Goal: Task Accomplishment & Management: Manage account settings

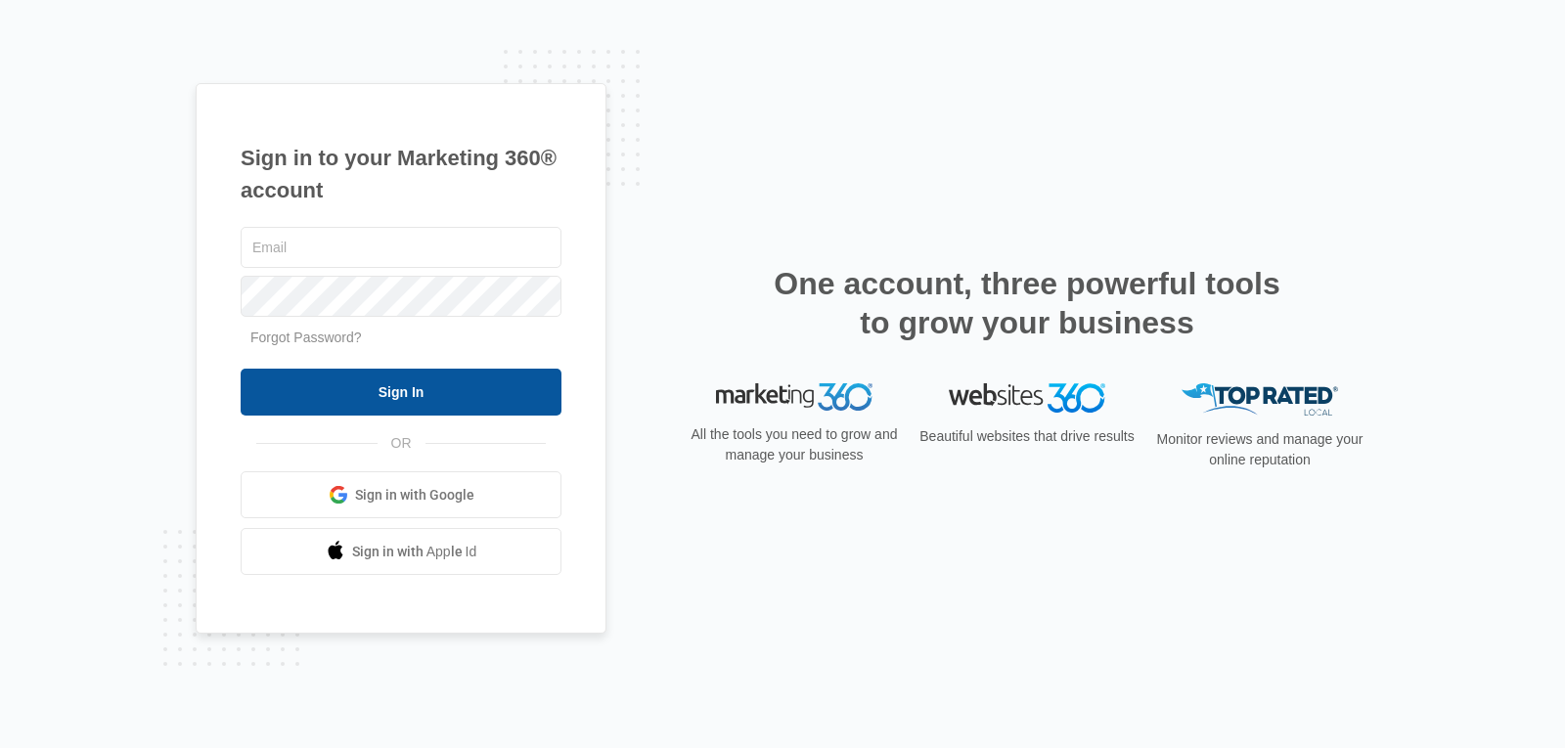
type input "josselin@myezglobal.com"
click at [488, 409] on input "Sign In" at bounding box center [401, 392] width 321 height 47
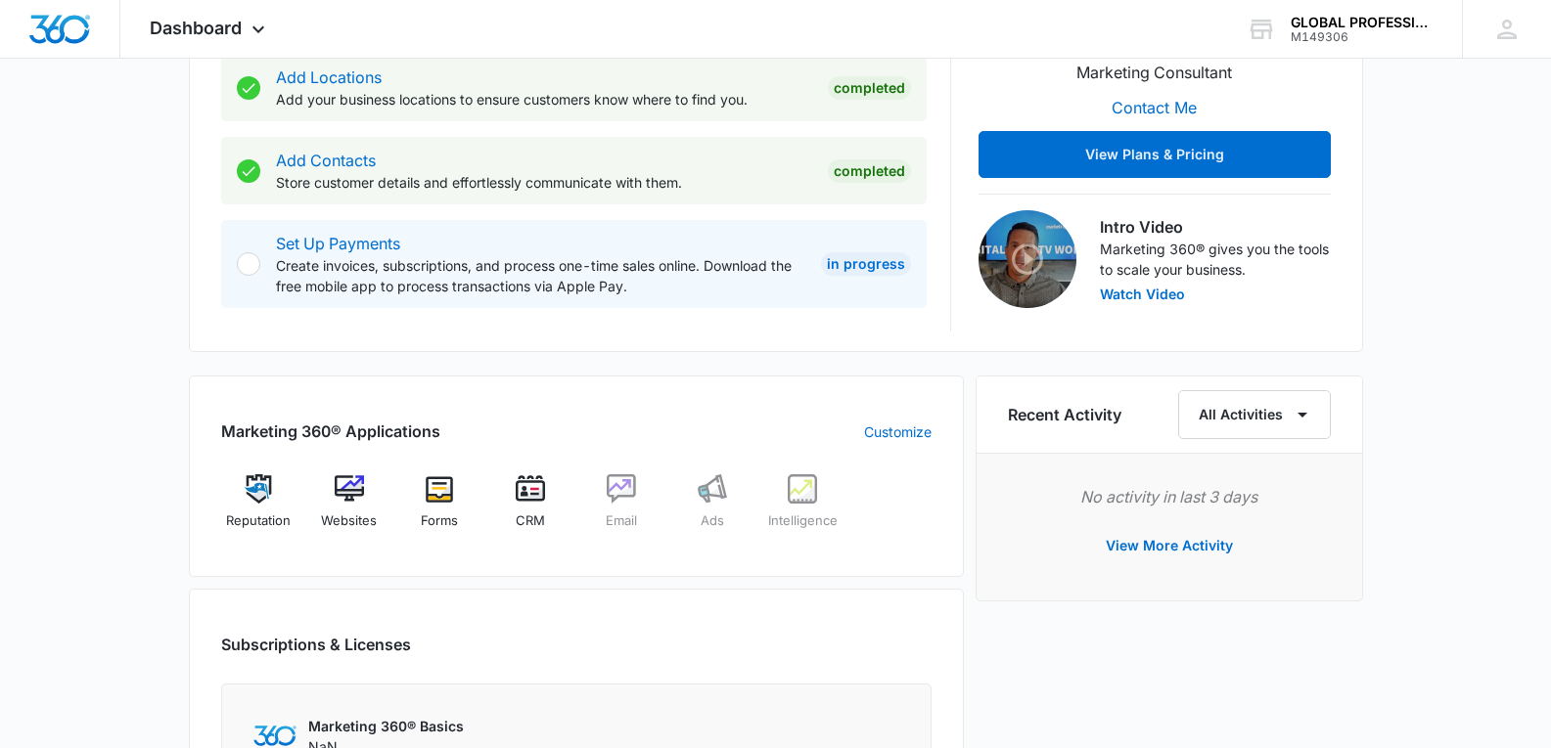
scroll to position [521, 0]
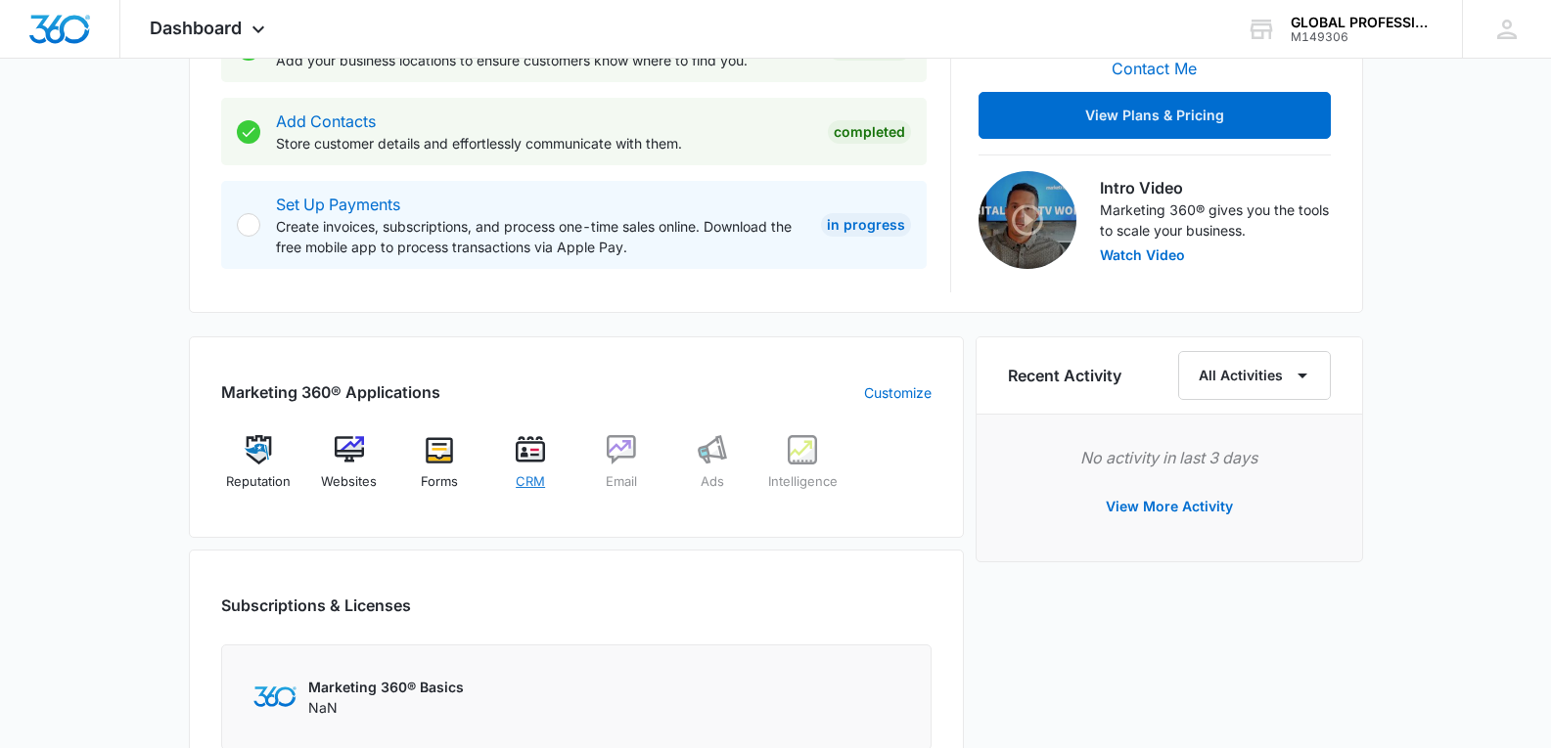
click at [535, 447] on img at bounding box center [530, 449] width 29 height 29
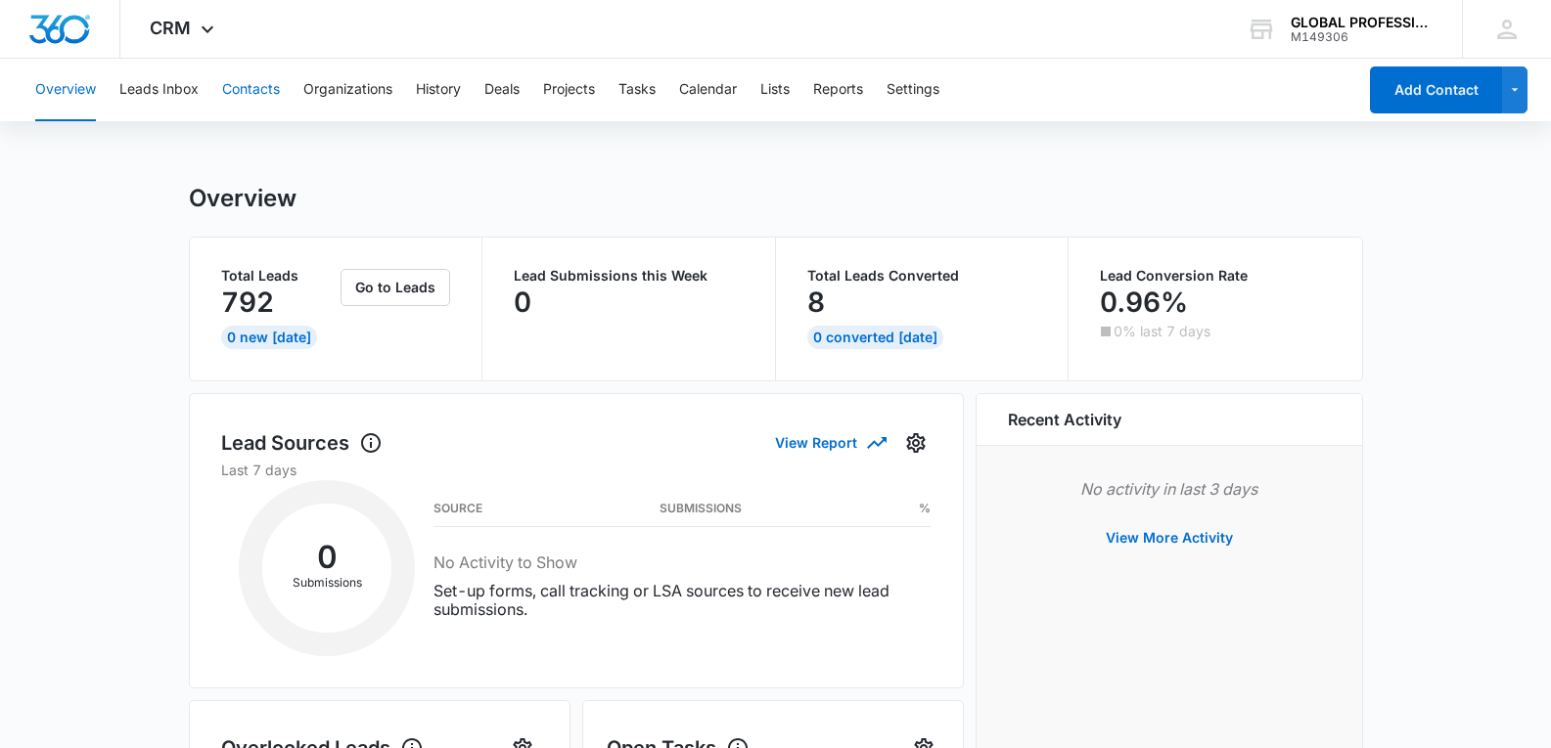
click at [264, 91] on button "Contacts" at bounding box center [251, 90] width 58 height 63
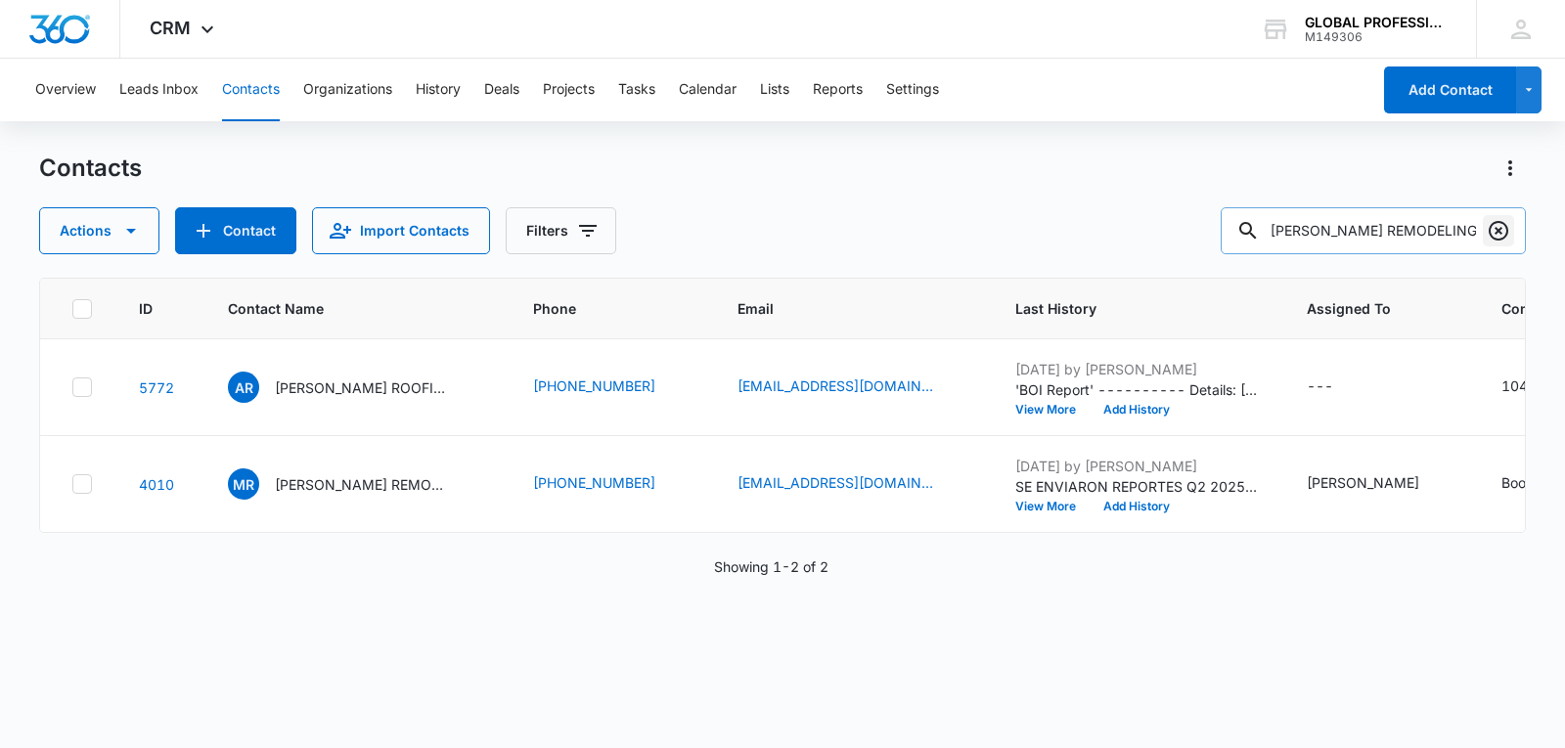
click at [1502, 230] on icon "Clear" at bounding box center [1498, 230] width 23 height 23
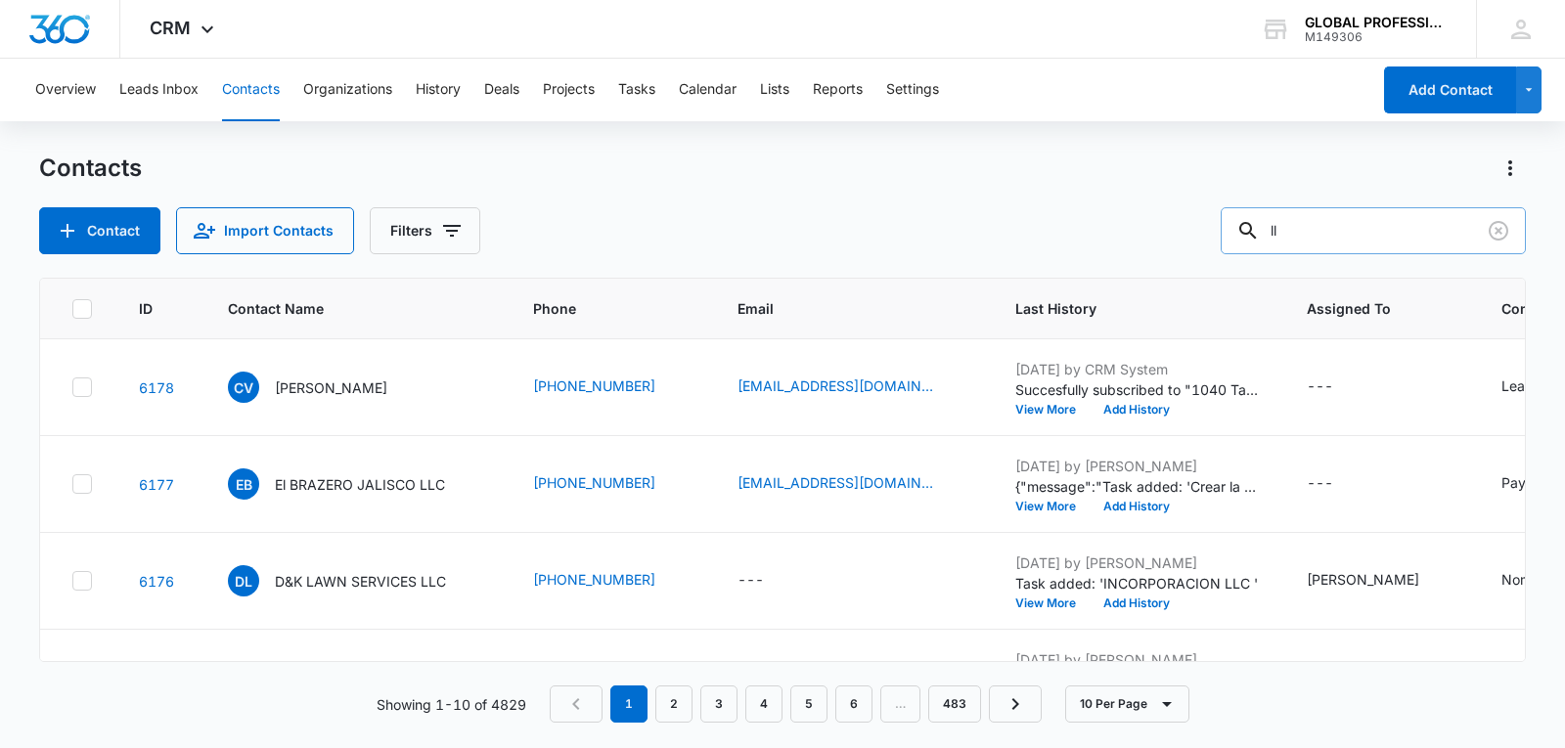
type input "l"
type input "LLV"
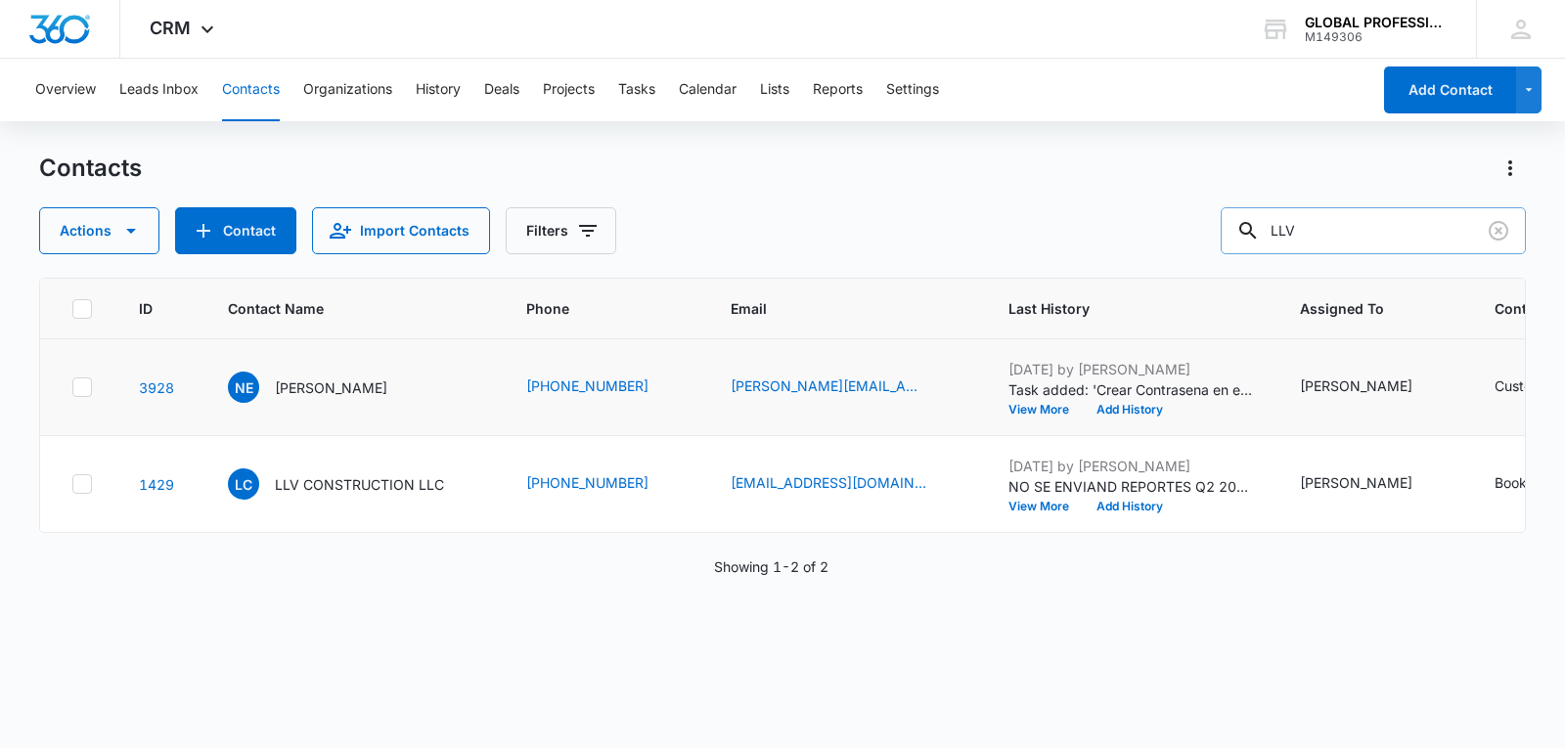
scroll to position [43, 0]
click at [337, 495] on p "LLV CONSTRUCTION LLC" at bounding box center [359, 485] width 169 height 21
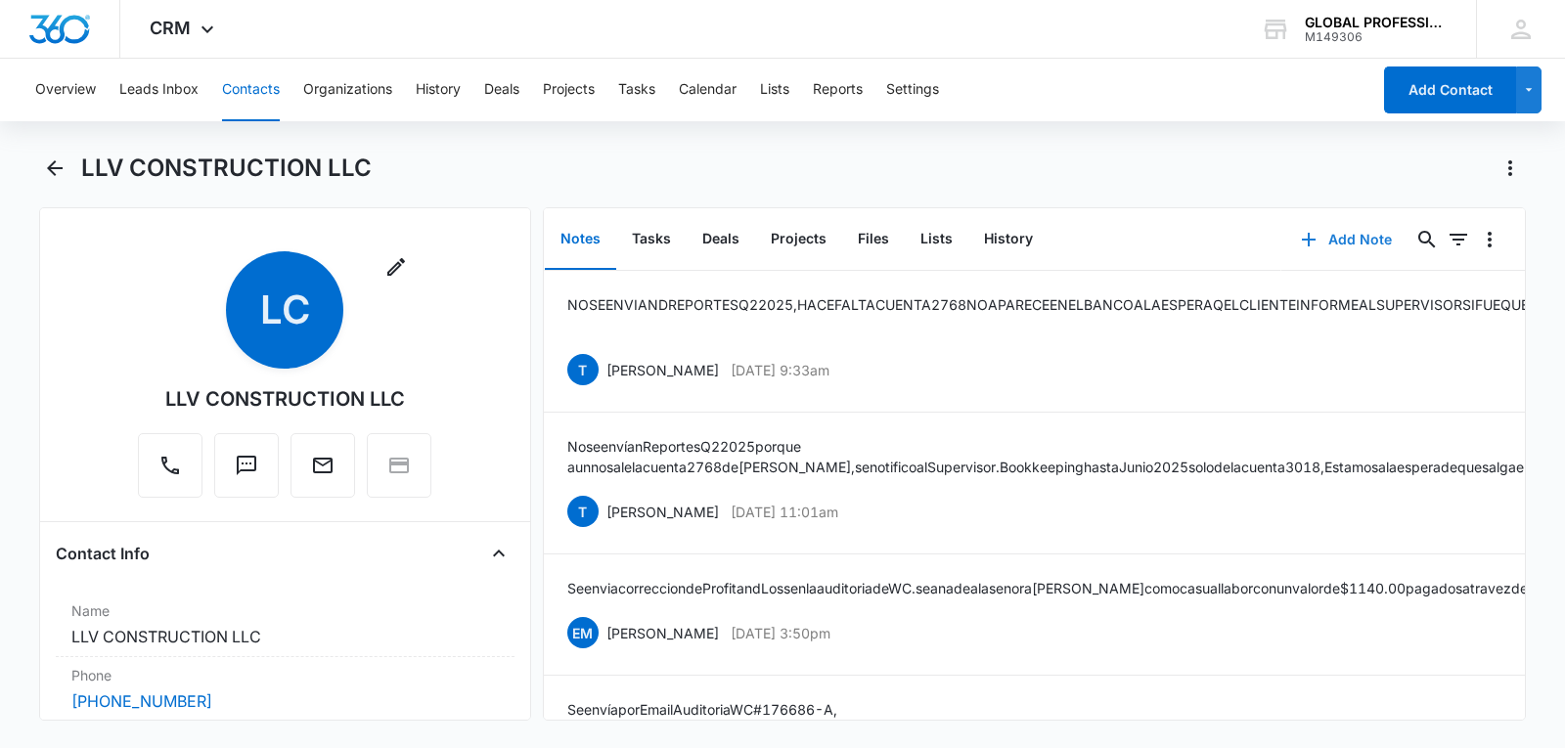
click at [1322, 245] on button "Add Note" at bounding box center [1347, 239] width 130 height 47
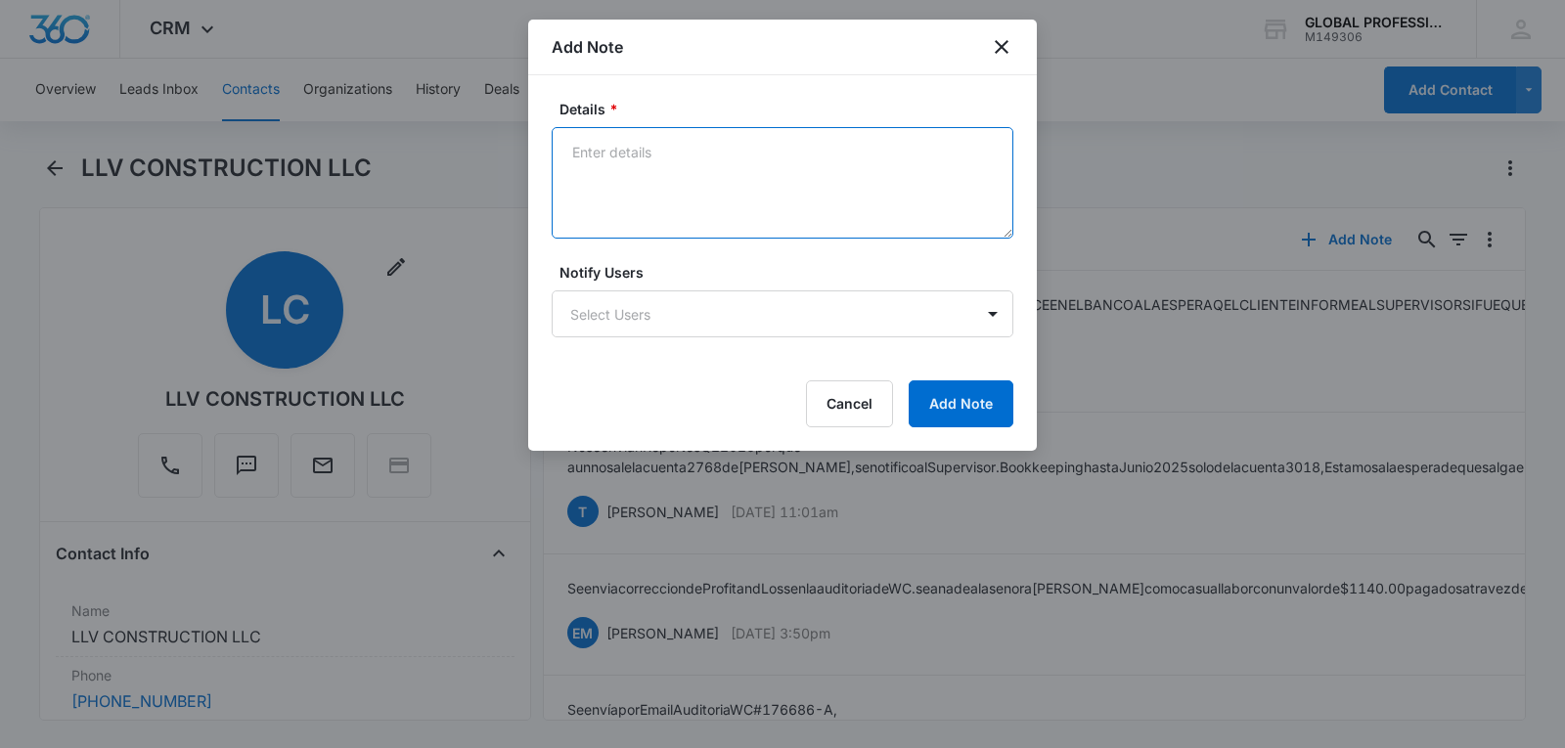
click at [578, 158] on textarea "Details *" at bounding box center [783, 183] width 462 height 112
type textarea "S"
type textarea "P"
type textarea "L"
click at [596, 158] on textarea "Do;a [PERSON_NAME] llamo a la oficina y dijo que no quiere seguir pagando los t…" at bounding box center [783, 183] width 462 height 112
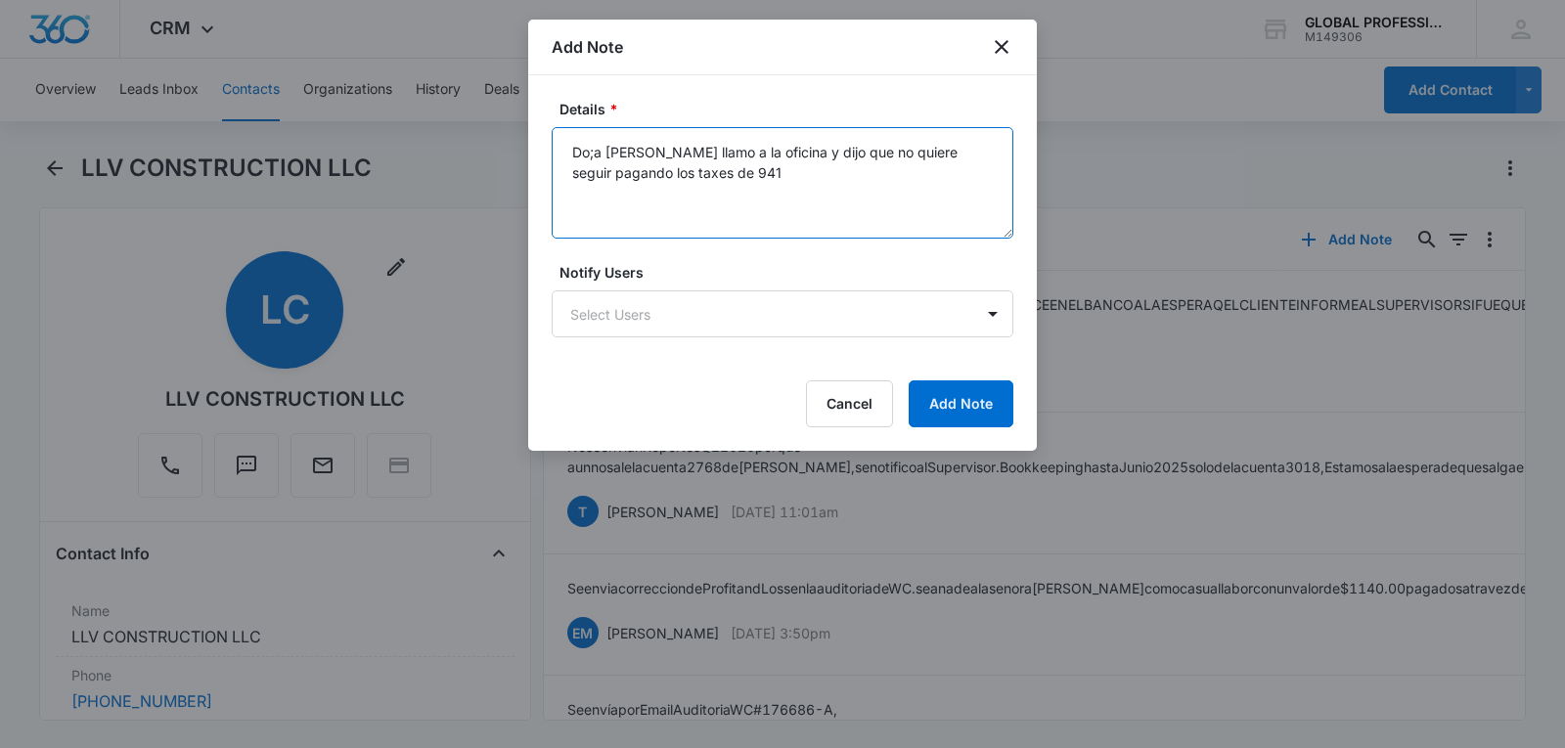
click at [603, 153] on textarea "Do;a [PERSON_NAME] llamo a la oficina y dijo que no quiere seguir pagando los t…" at bounding box center [783, 183] width 462 height 112
click at [753, 173] on textarea "la Sra [PERSON_NAME] llamo a la oficina y dijo que no quiere seguir pagando los…" at bounding box center [783, 183] width 462 height 112
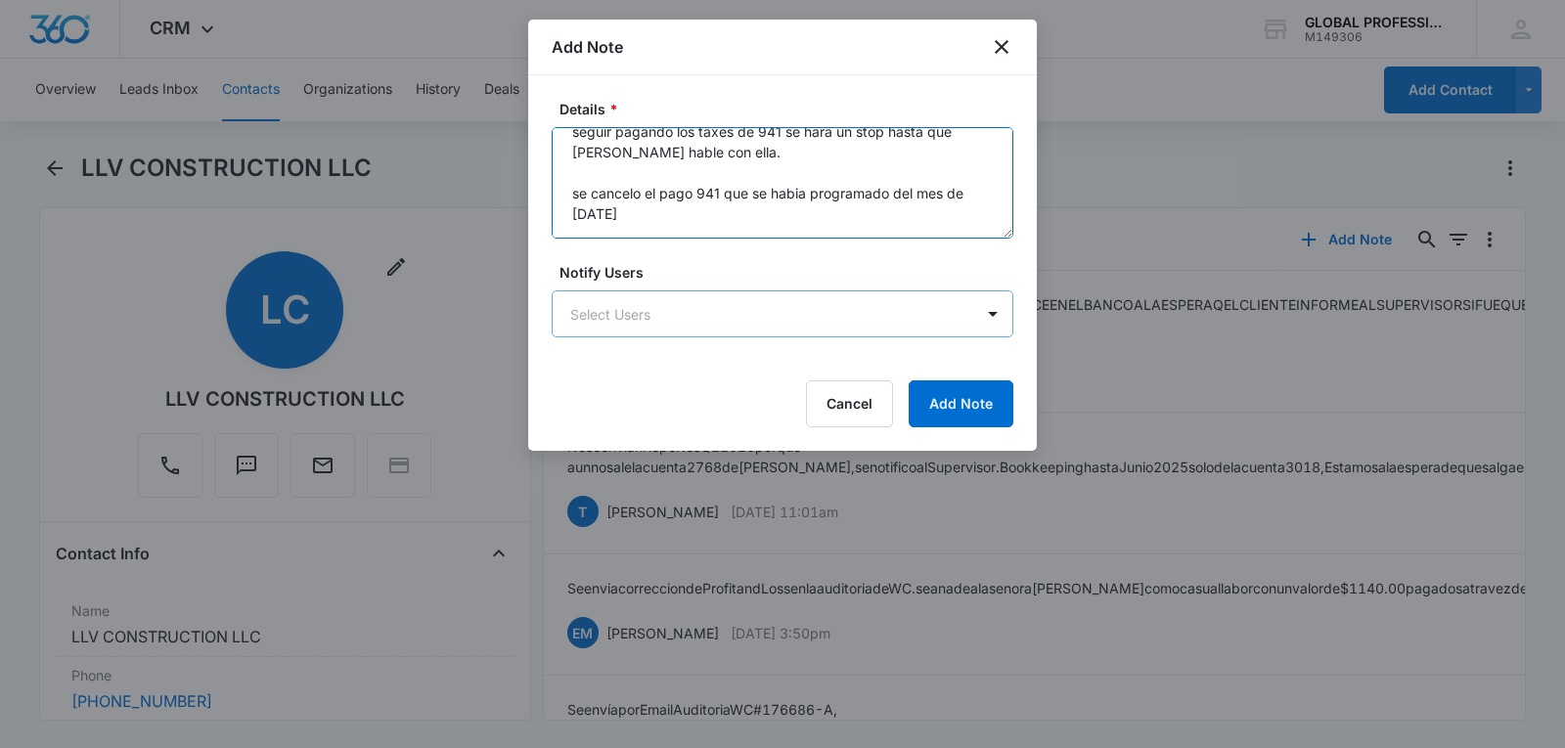
type textarea "la Sra [PERSON_NAME] llamo a la oficina y dijo que no quiere seguir pagando los…"
click at [637, 305] on body "CRM Apps Reputation Websites Forms CRM Email Ads Intelligence Brand Settings AI…" at bounding box center [782, 374] width 1565 height 748
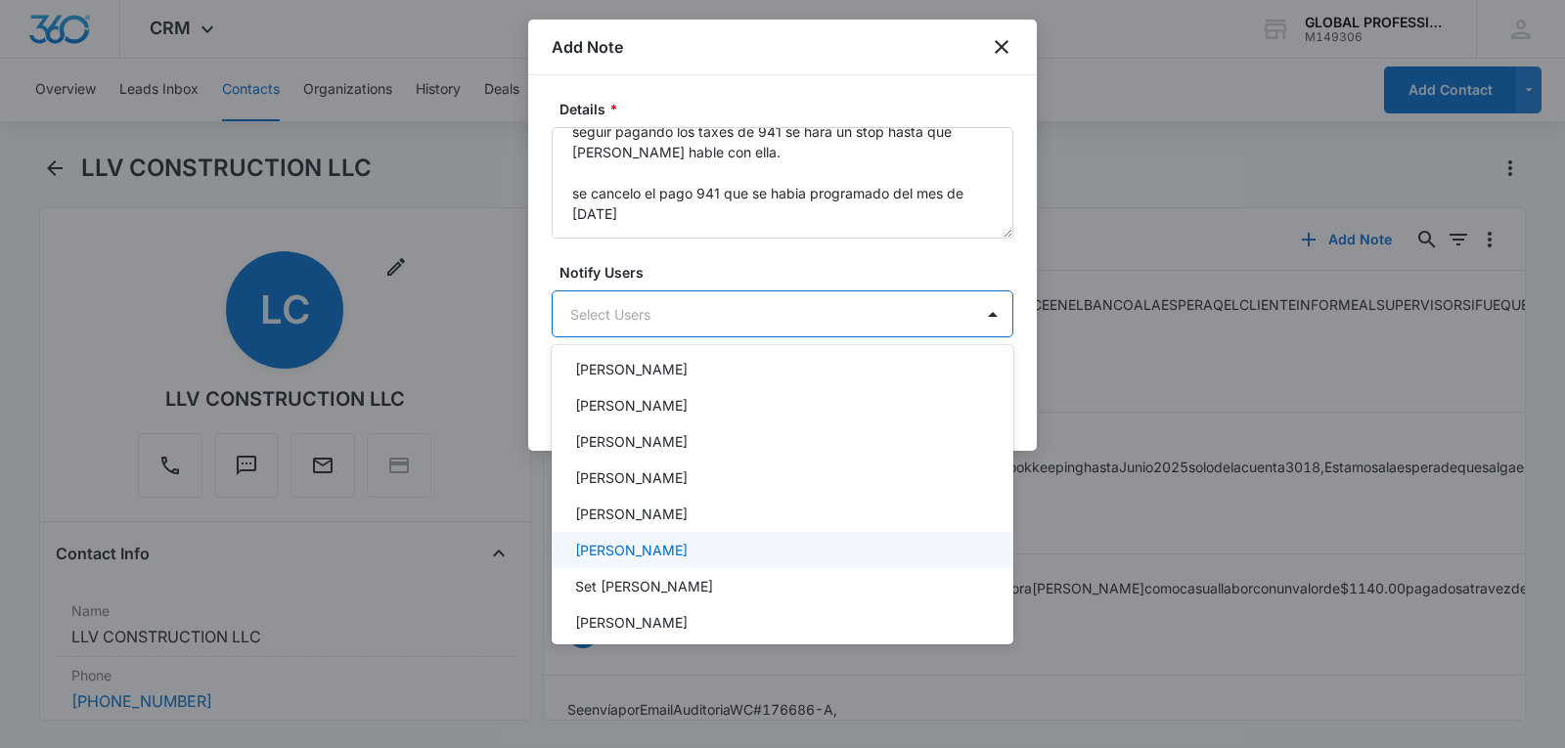
scroll to position [457, 0]
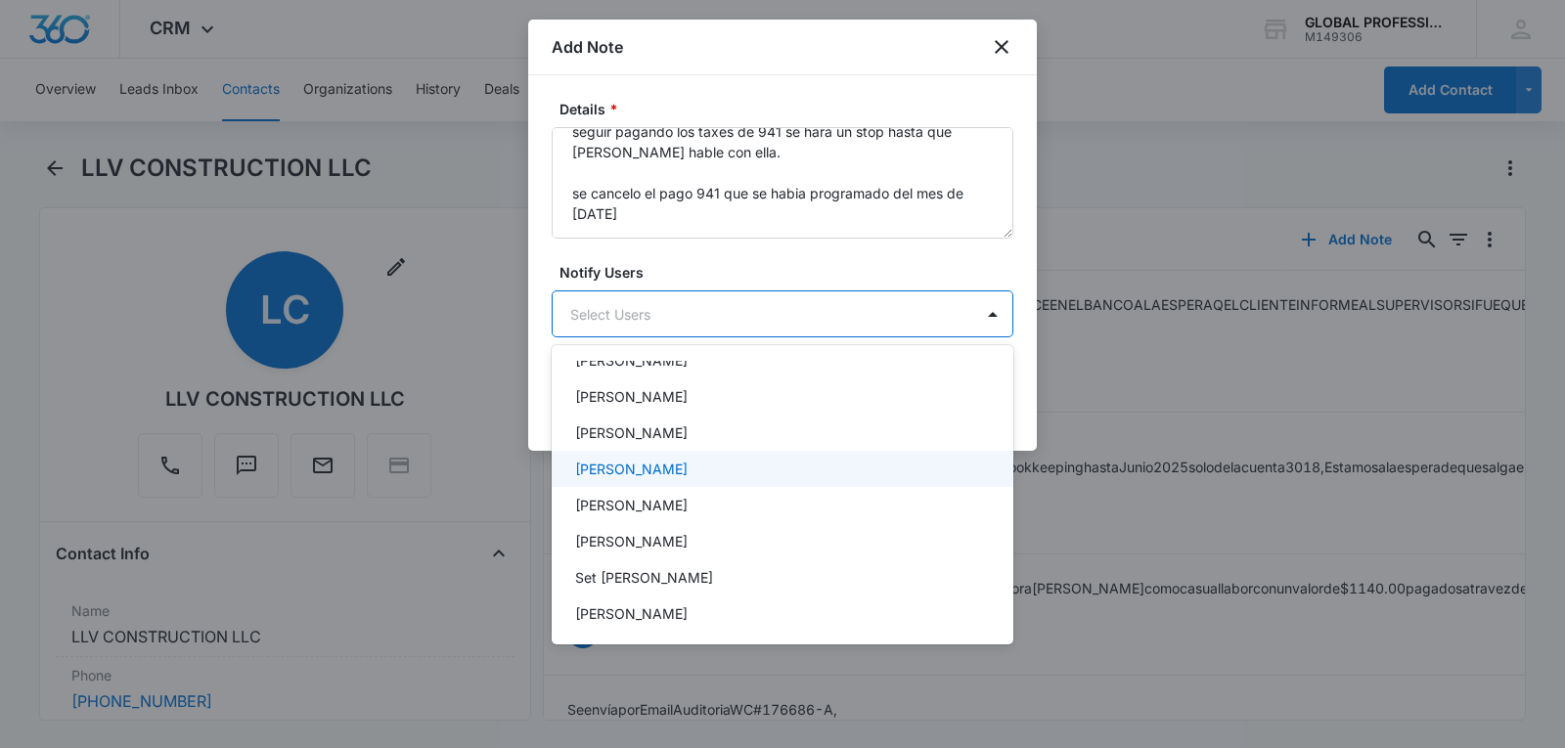
click at [688, 474] on p "[PERSON_NAME]" at bounding box center [631, 469] width 113 height 21
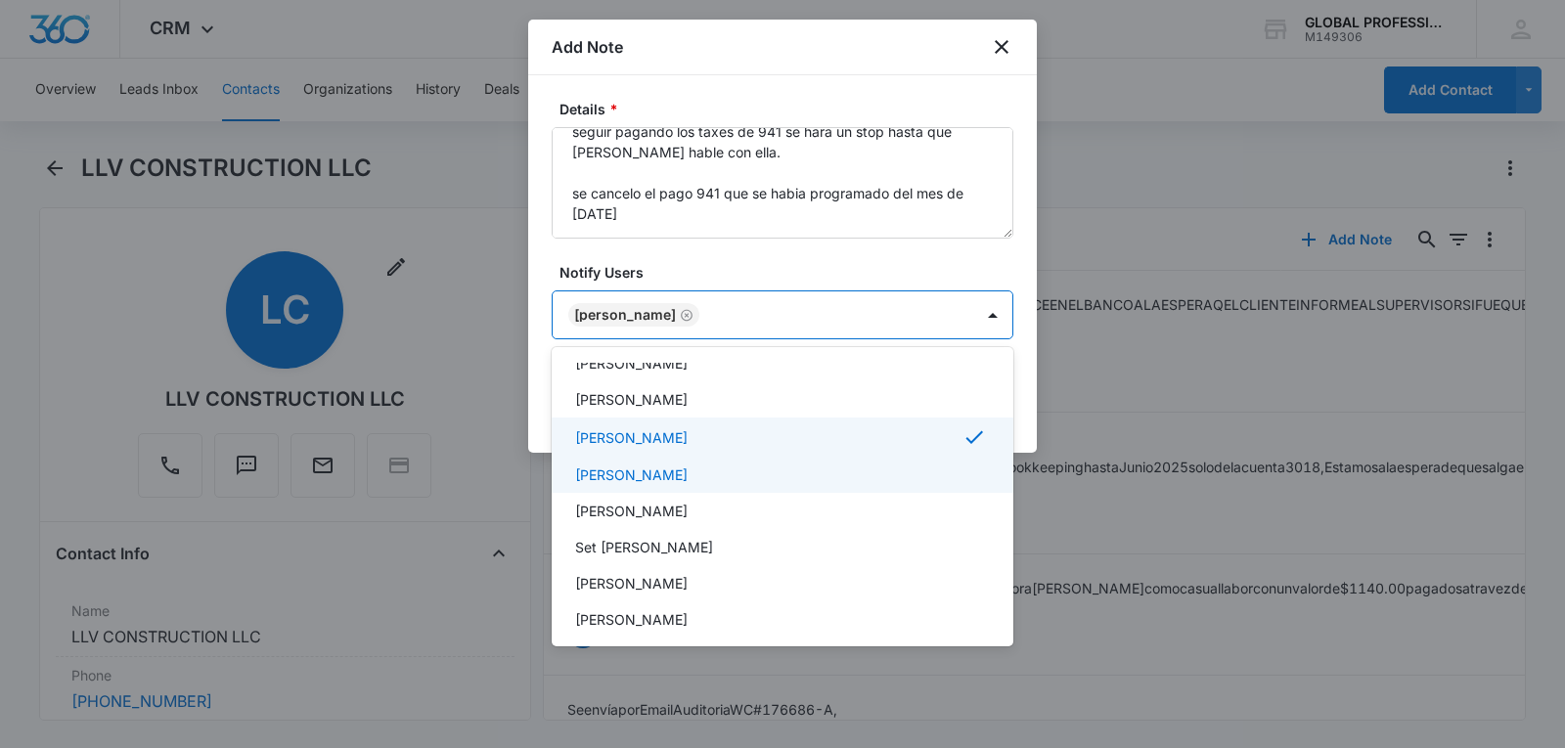
scroll to position [503, 0]
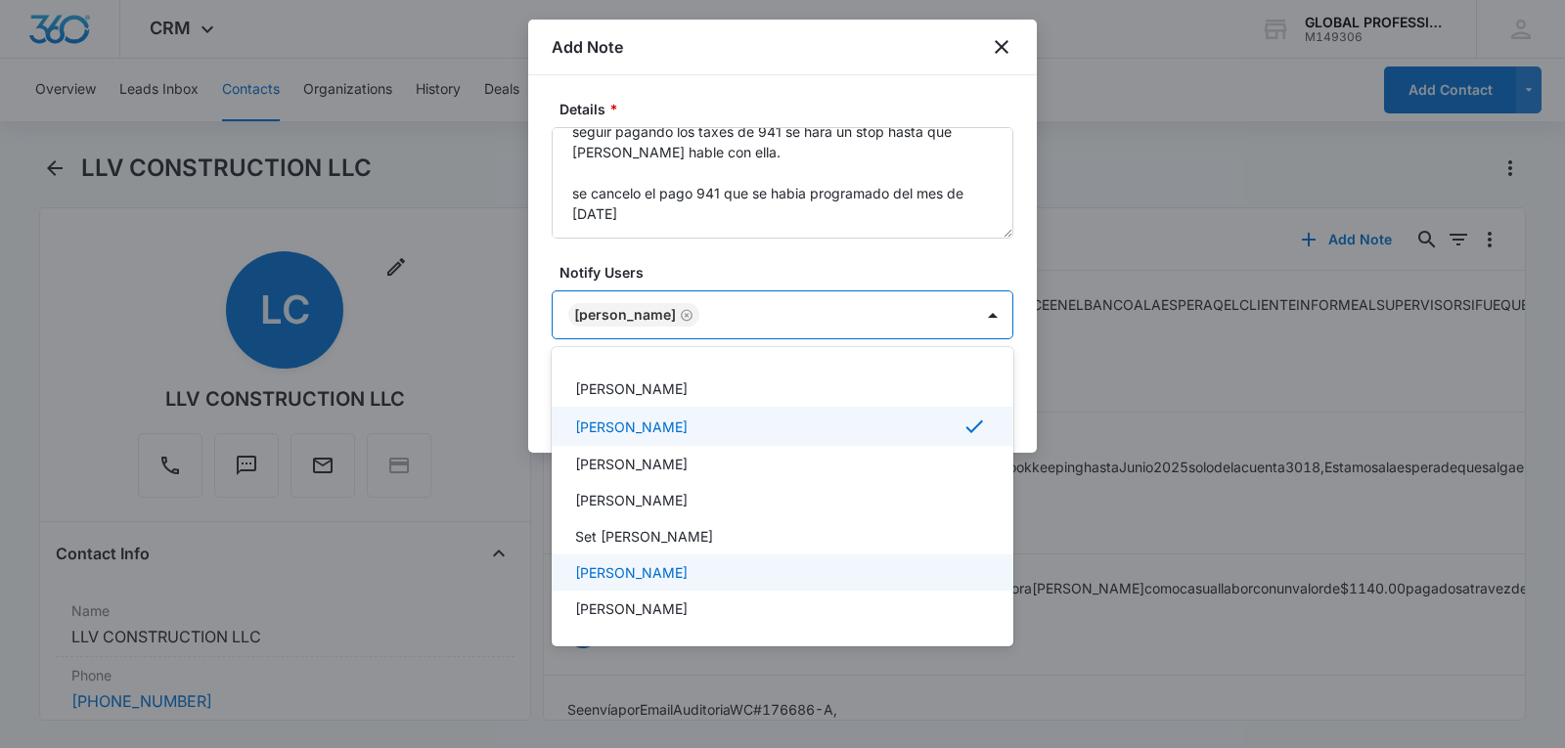
click at [671, 567] on div "[PERSON_NAME]" at bounding box center [780, 573] width 411 height 21
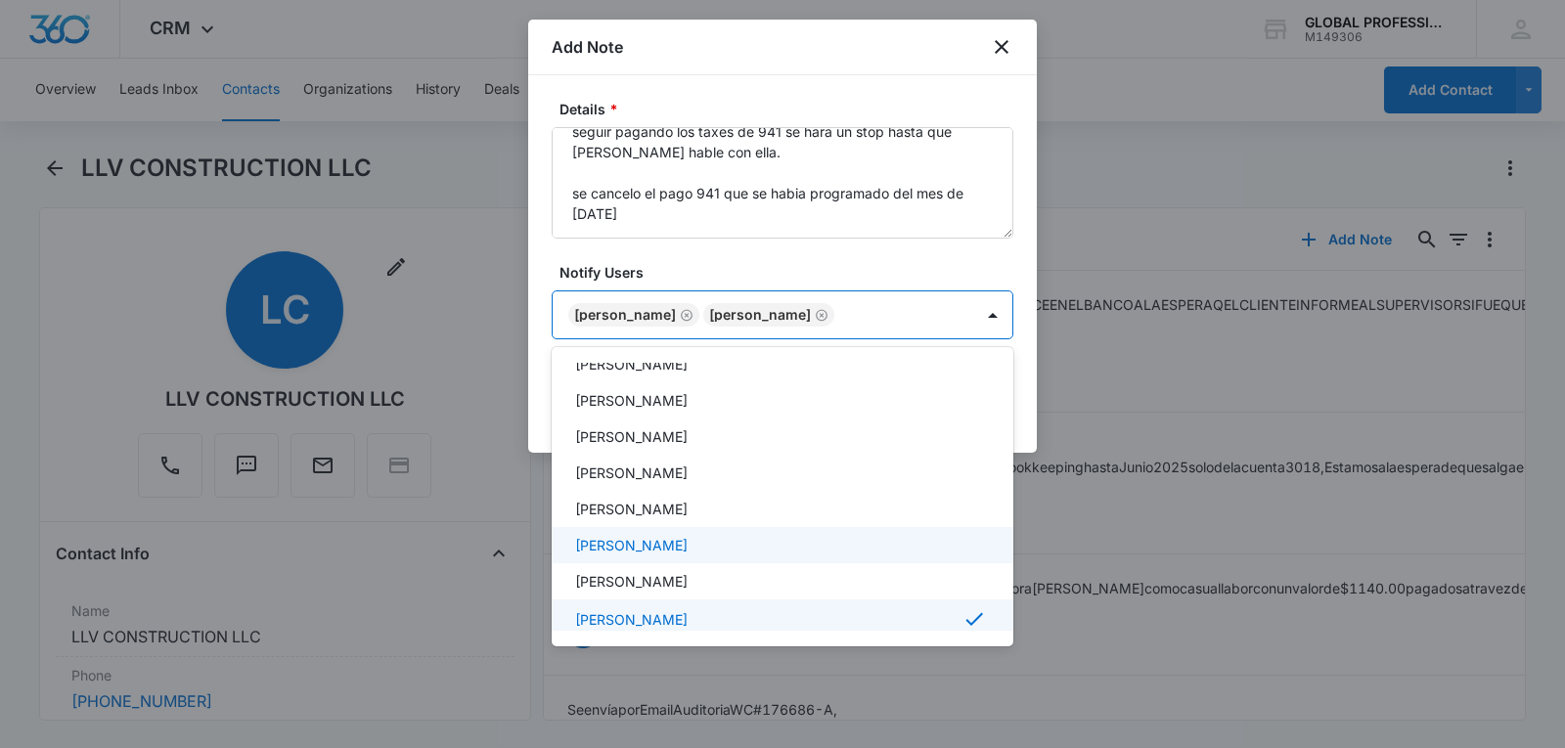
scroll to position [278, 0]
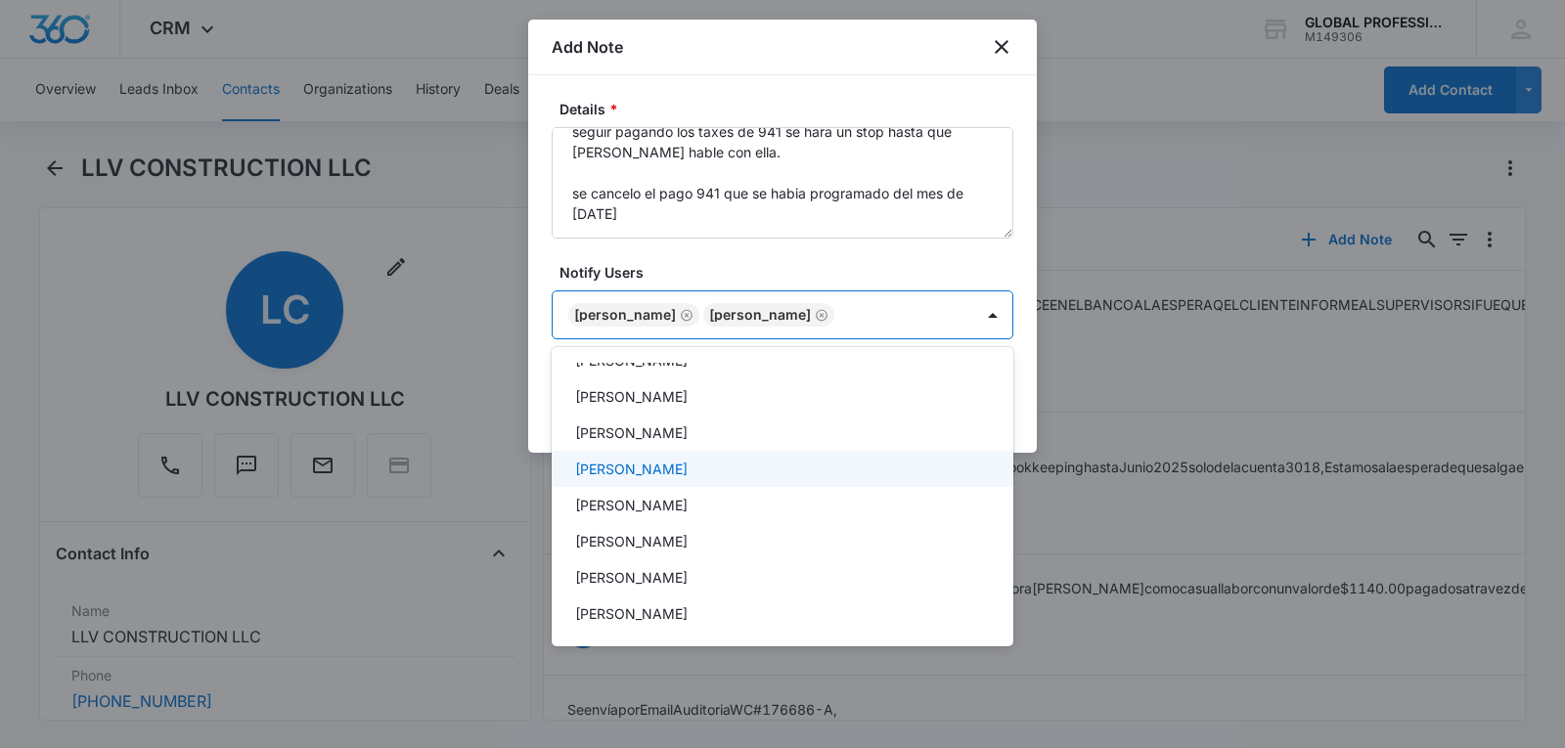
click at [665, 475] on p "[PERSON_NAME]" at bounding box center [631, 469] width 113 height 21
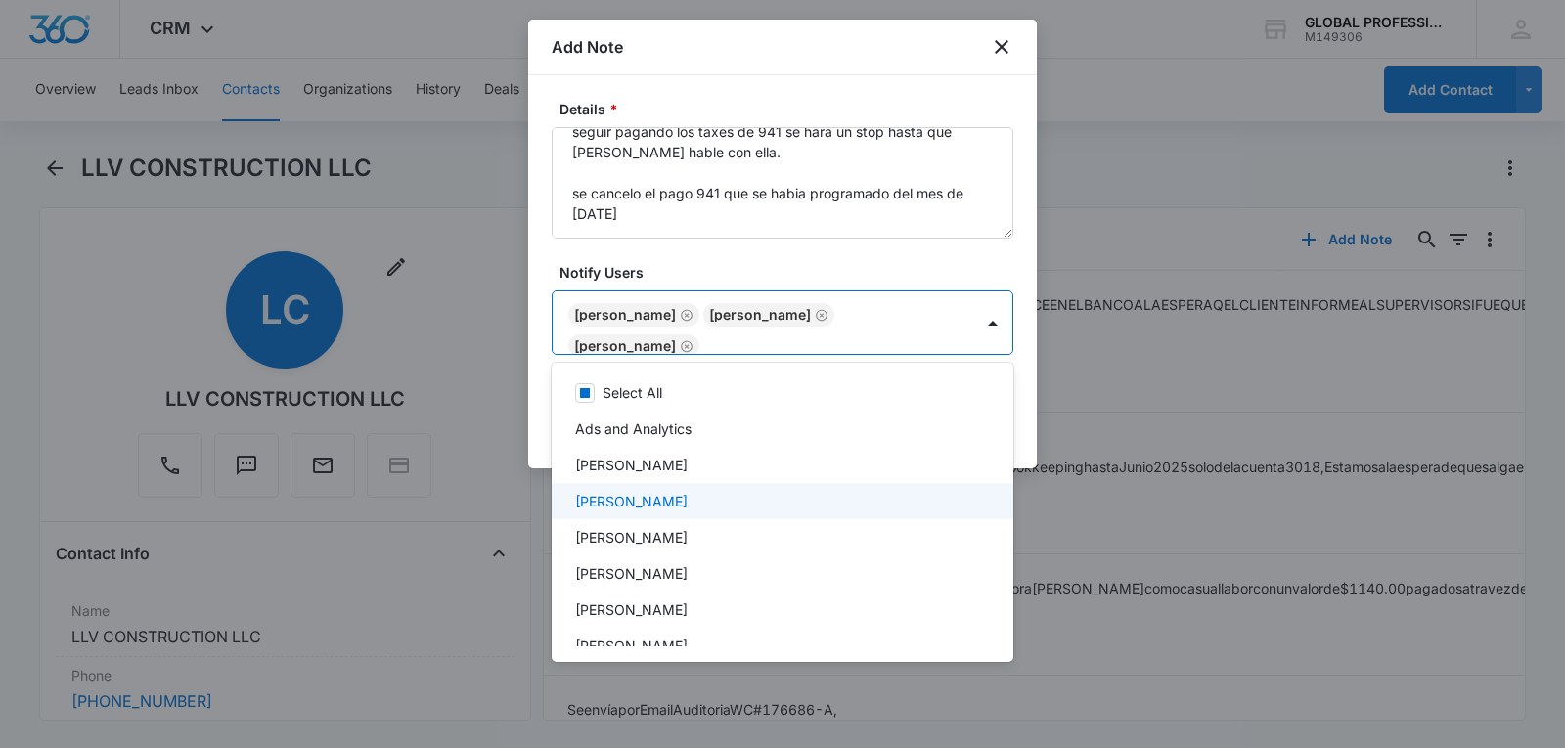
scroll to position [0, 0]
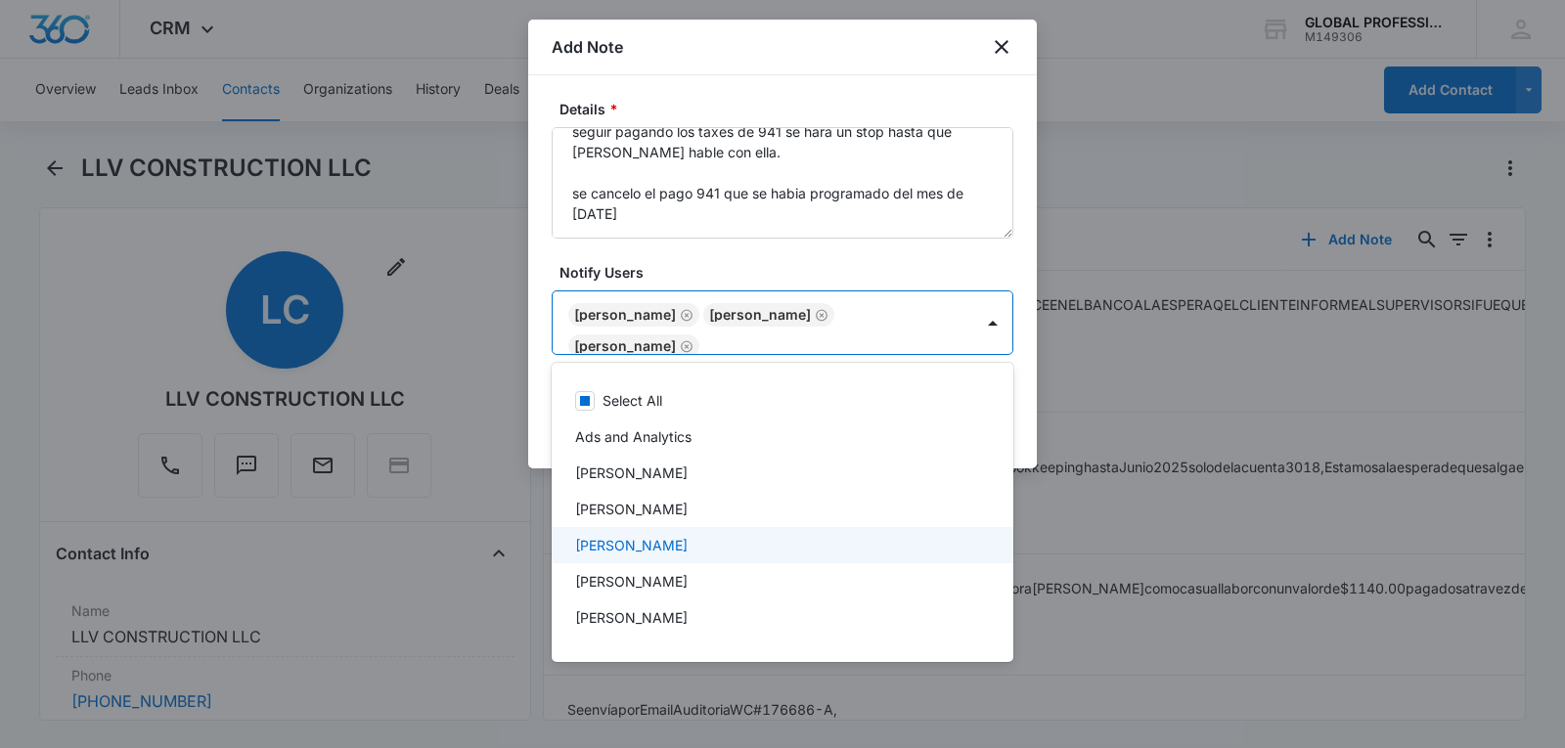
click at [999, 261] on div at bounding box center [782, 374] width 1565 height 748
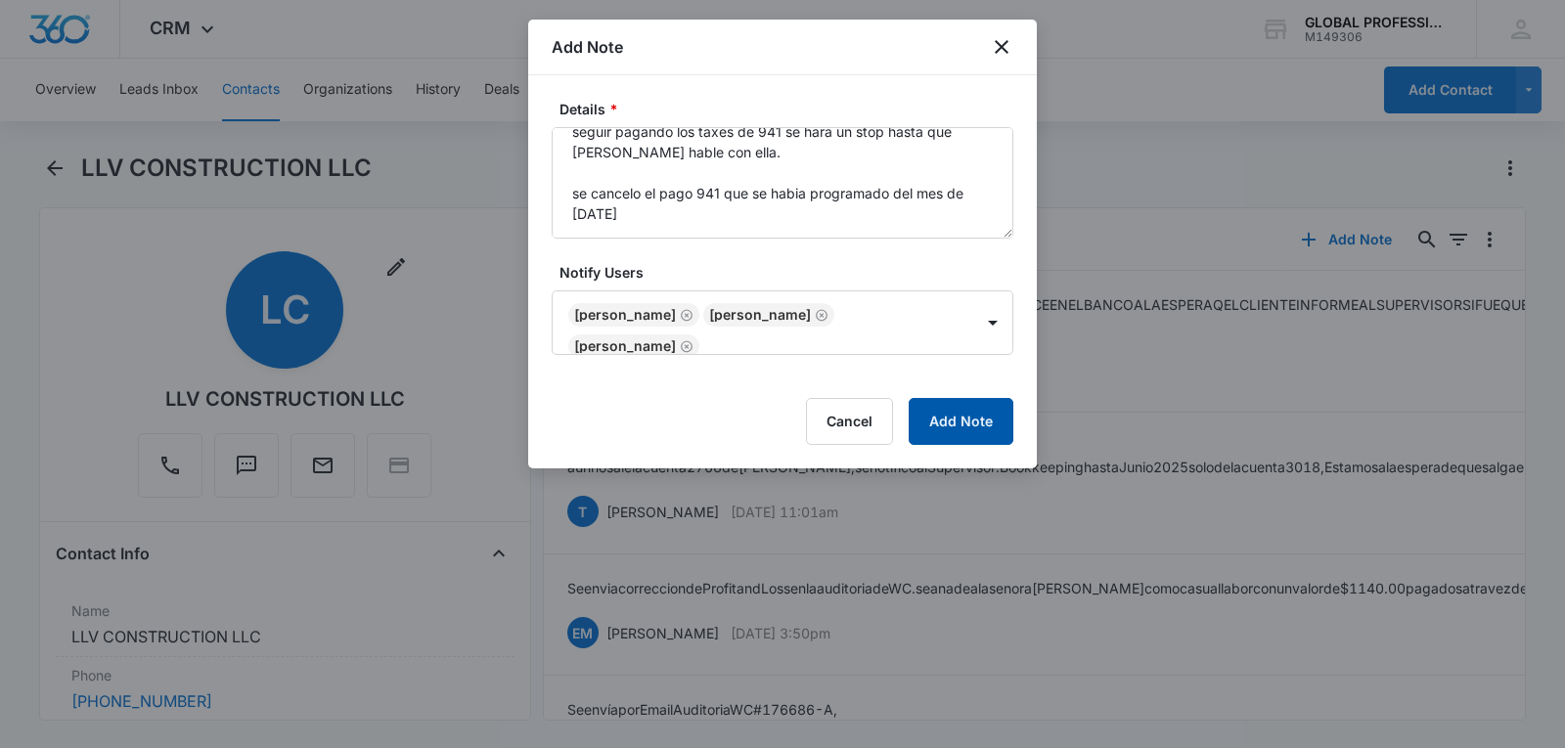
click at [968, 428] on button "Add Note" at bounding box center [961, 421] width 105 height 47
